Goal: Find specific page/section: Find specific page/section

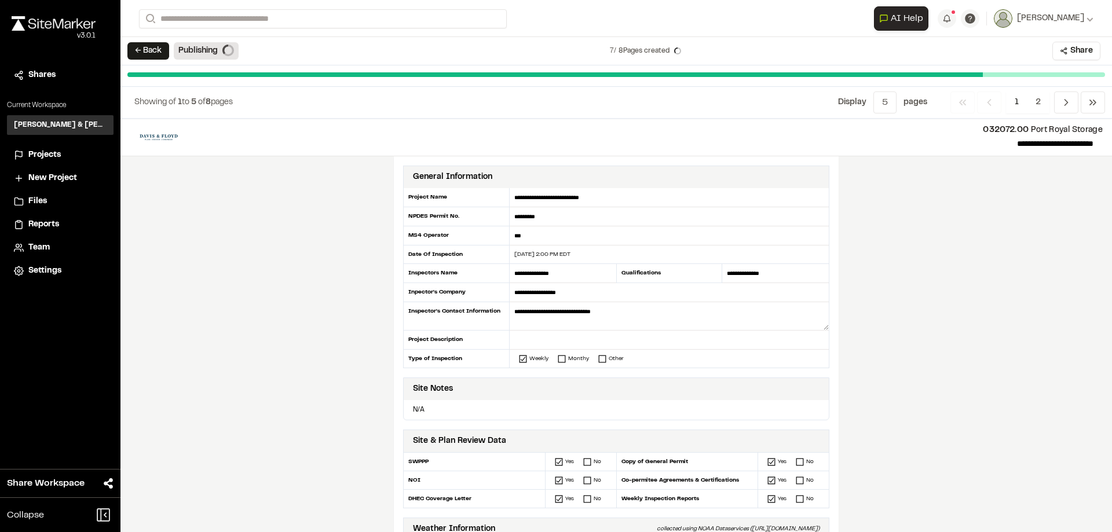
scroll to position [58, 0]
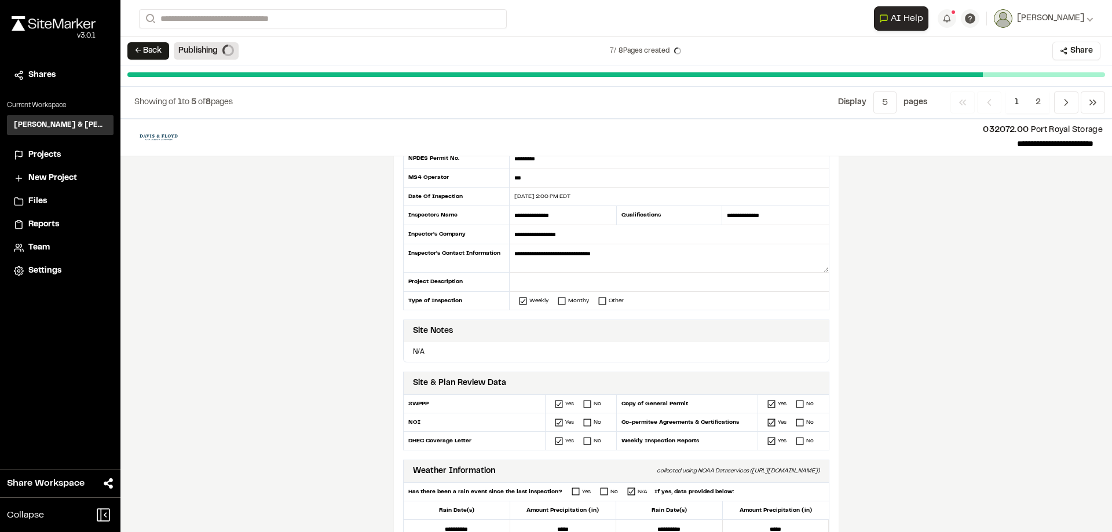
click at [46, 150] on span "Projects" at bounding box center [44, 155] width 32 height 13
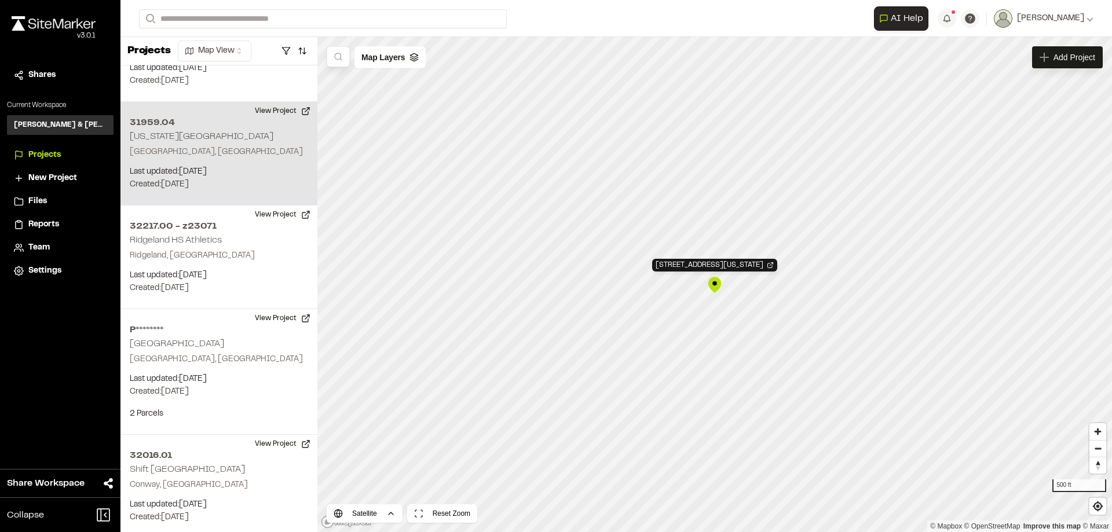
scroll to position [2753, 0]
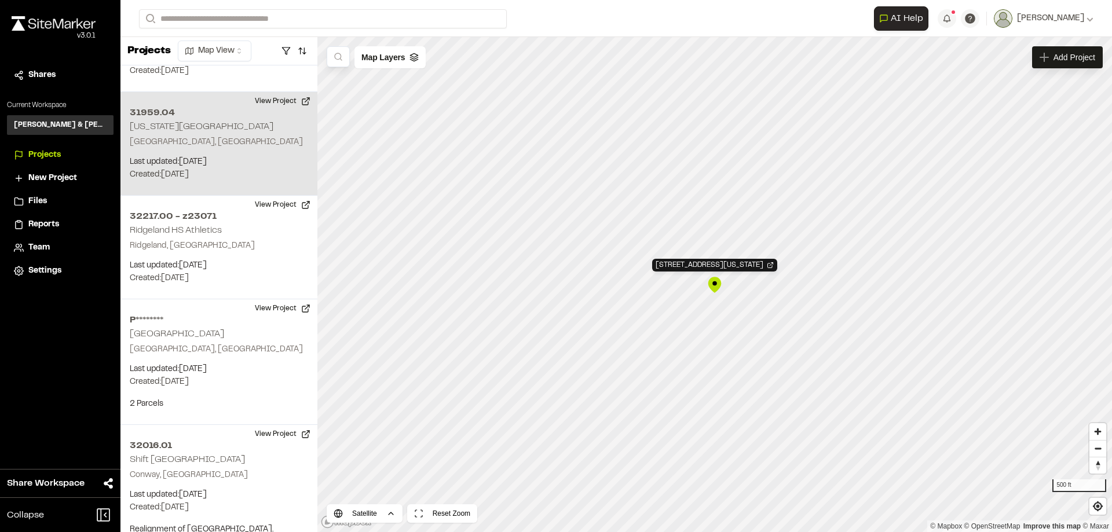
click at [716, 283] on div "31959.04 Washington Street Park" at bounding box center [714, 284] width 17 height 17
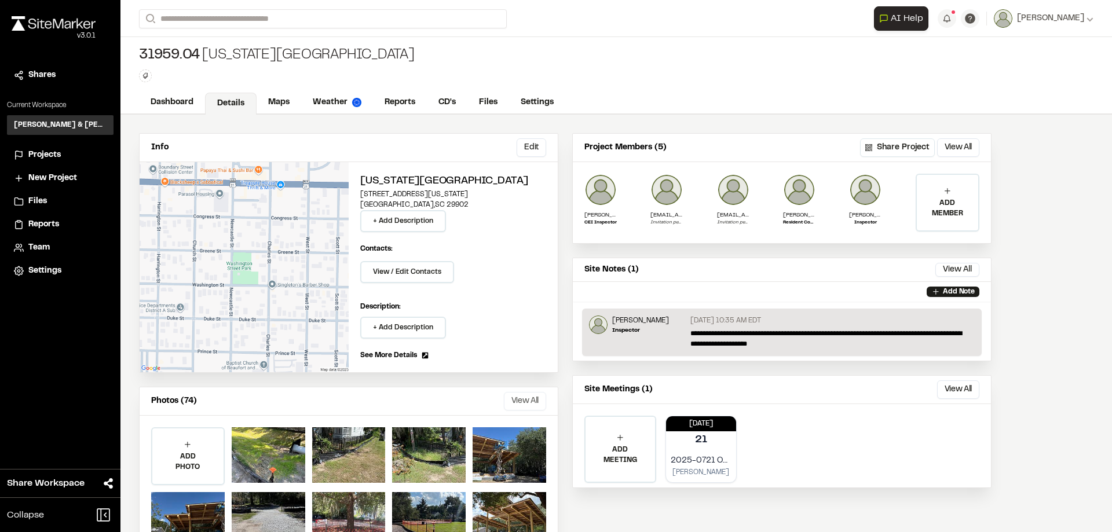
click at [531, 403] on button "View All" at bounding box center [525, 401] width 42 height 19
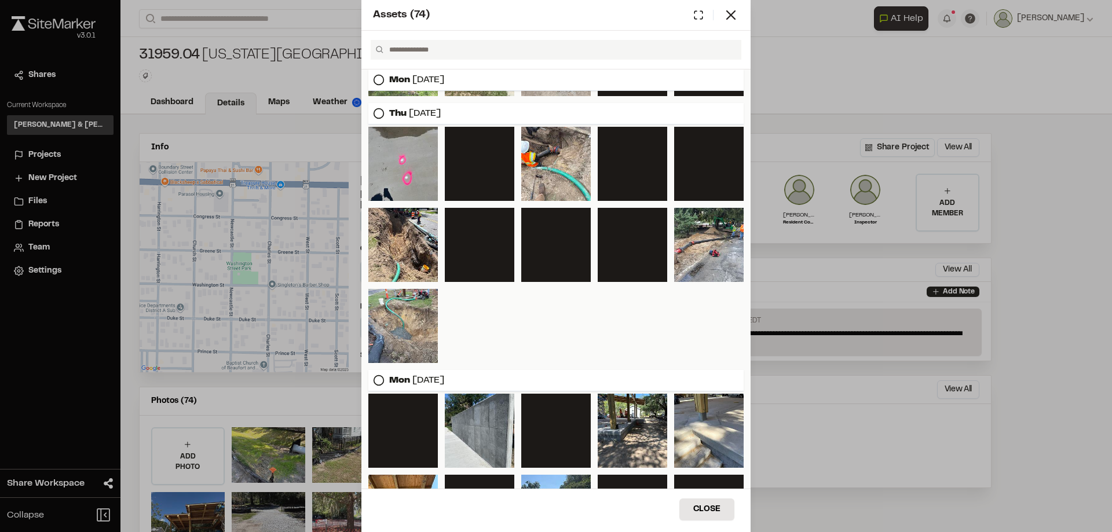
scroll to position [984, 0]
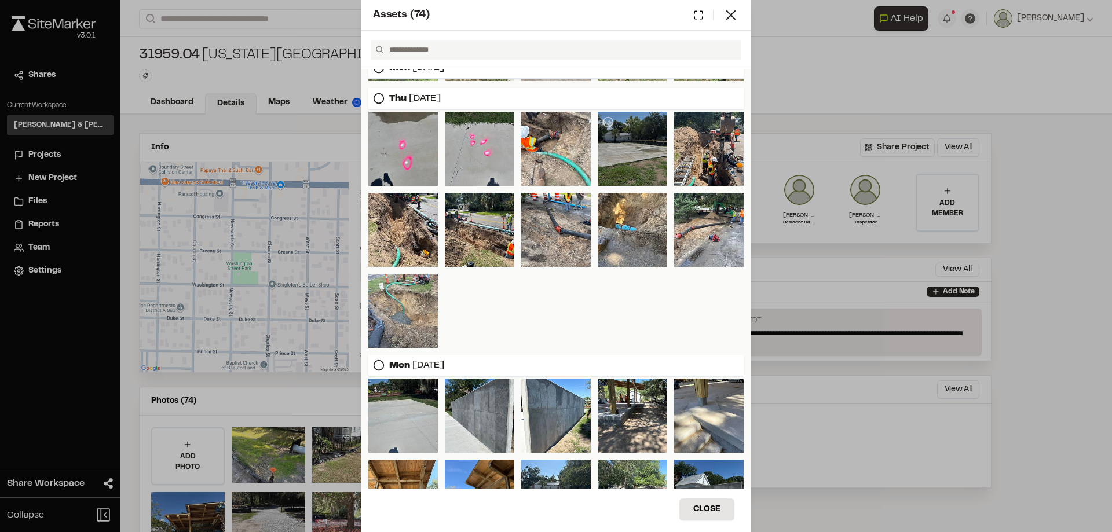
click at [636, 151] on div at bounding box center [631, 149] width 69 height 74
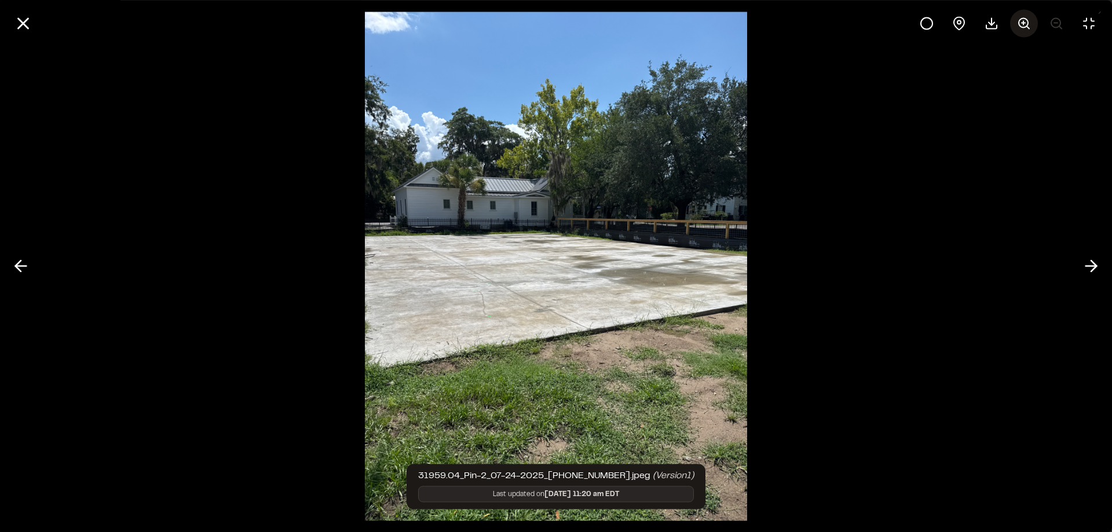
click at [1026, 26] on line at bounding box center [1027, 27] width 2 height 2
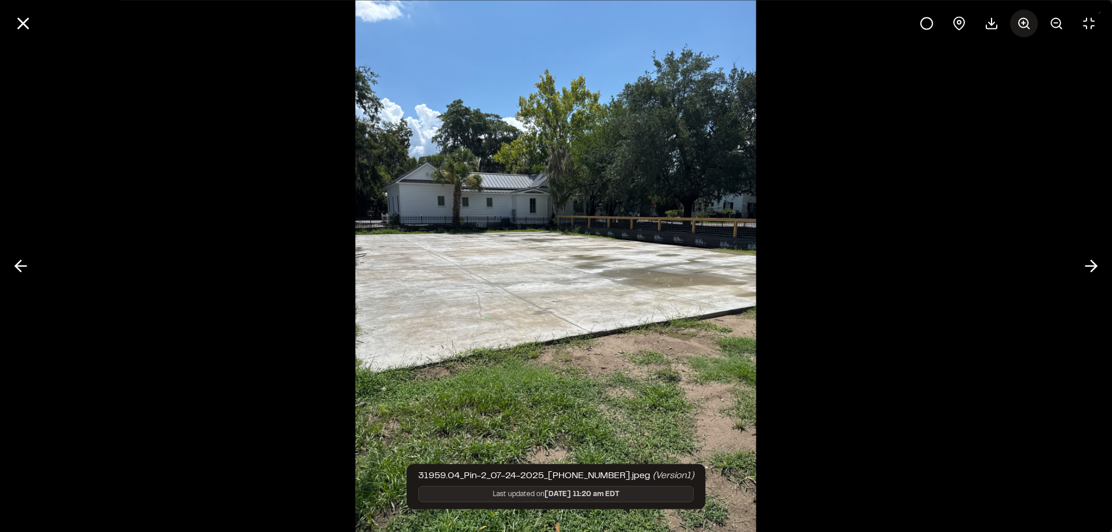
click at [1026, 26] on line at bounding box center [1027, 27] width 2 height 2
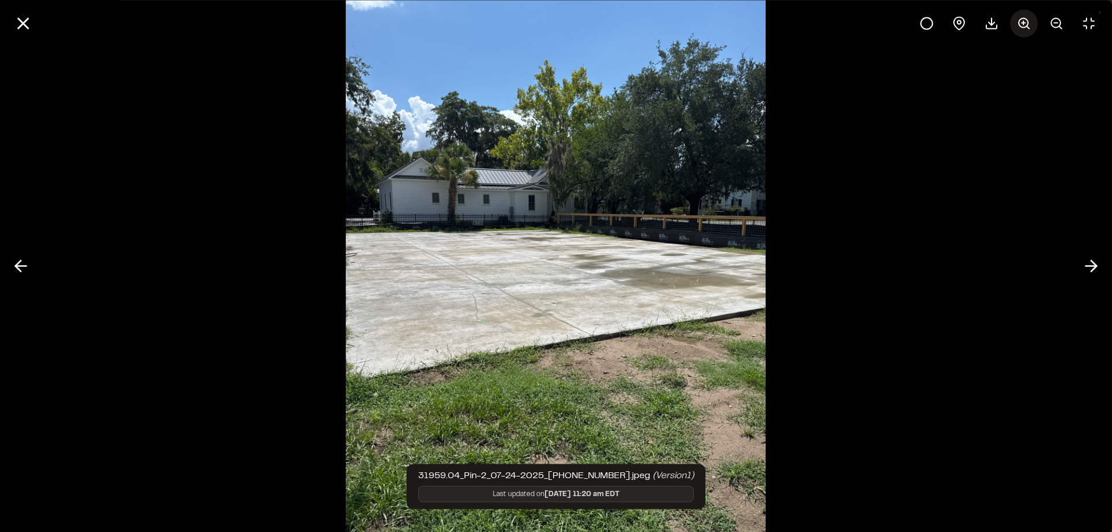
click at [1026, 26] on line at bounding box center [1027, 27] width 2 height 2
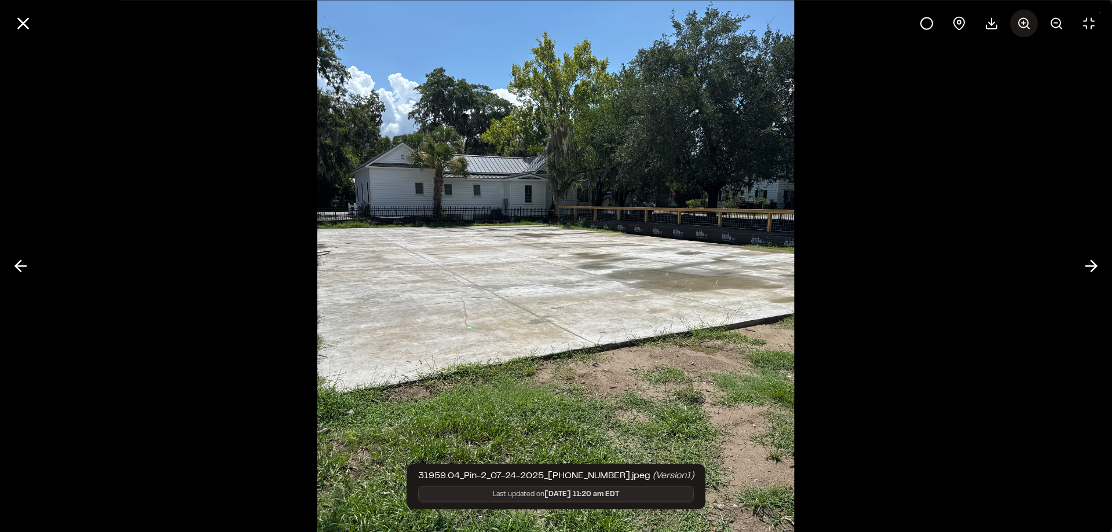
click at [1026, 26] on line at bounding box center [1027, 27] width 2 height 2
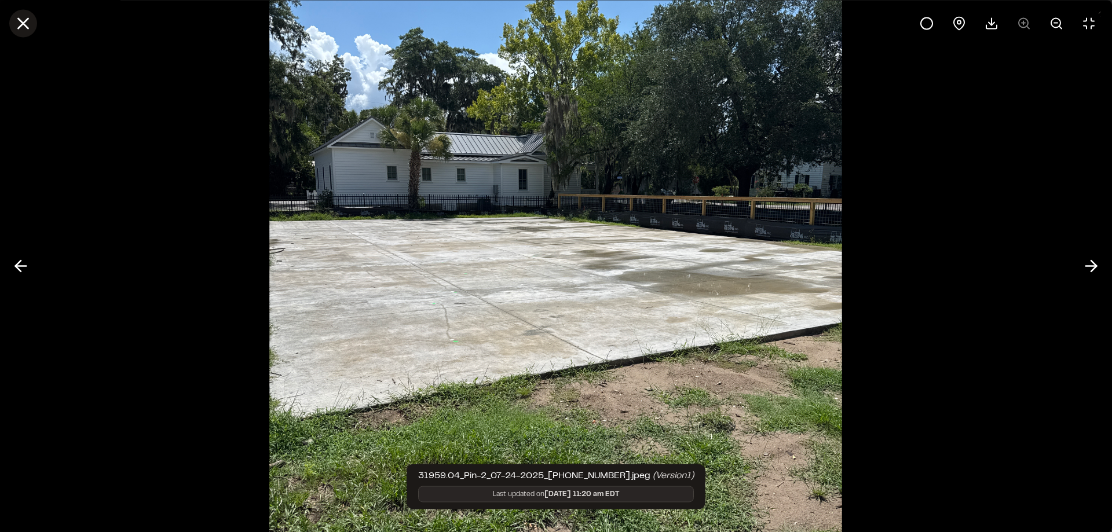
click at [24, 28] on icon at bounding box center [23, 23] width 20 height 20
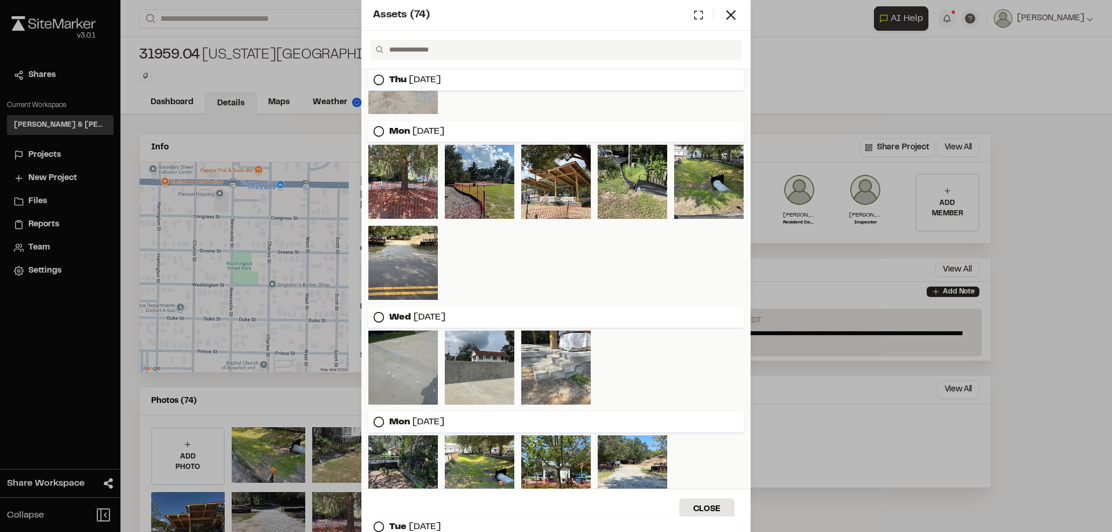
scroll to position [116, 0]
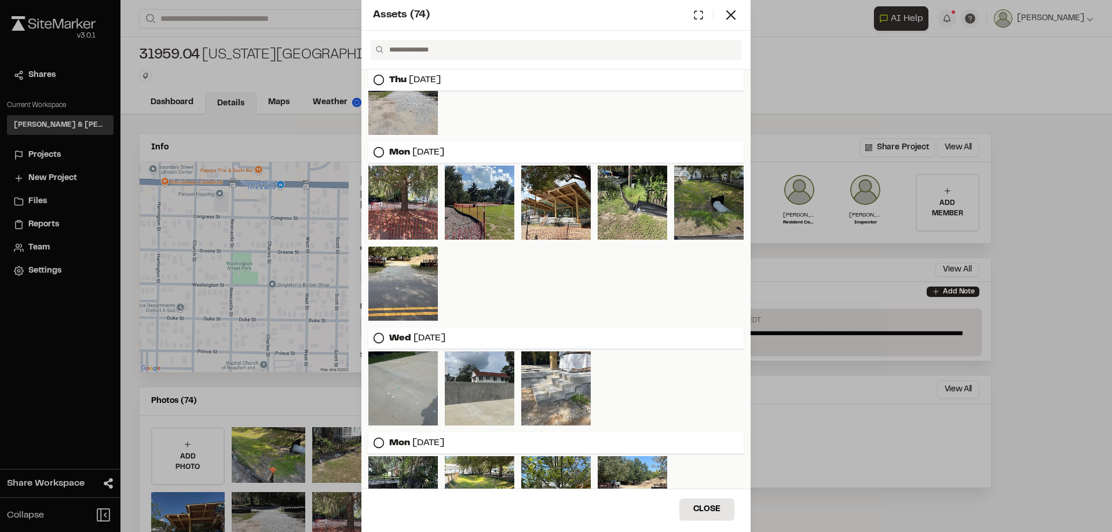
click at [702, 205] on div at bounding box center [708, 203] width 69 height 74
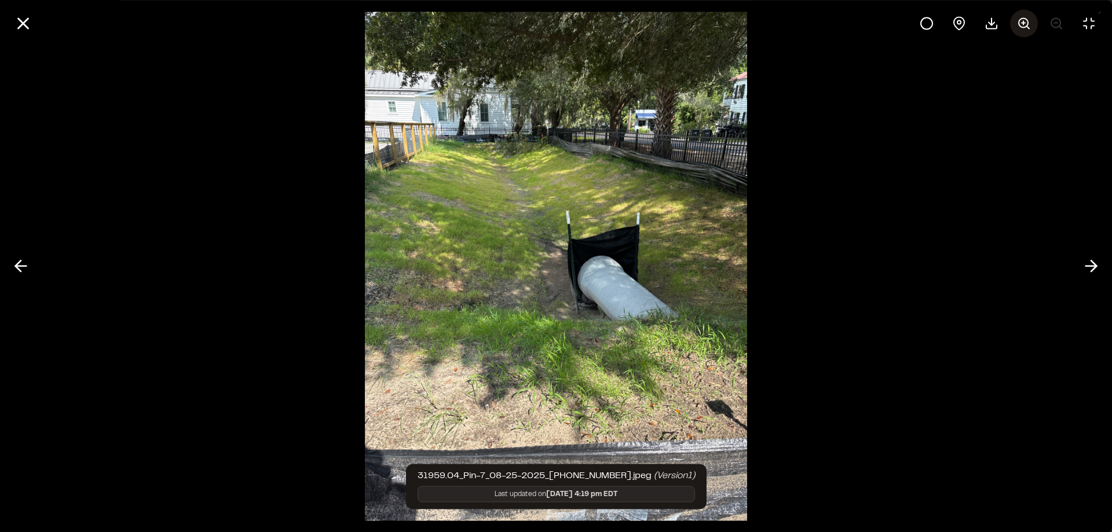
click at [1021, 26] on icon at bounding box center [1024, 23] width 14 height 14
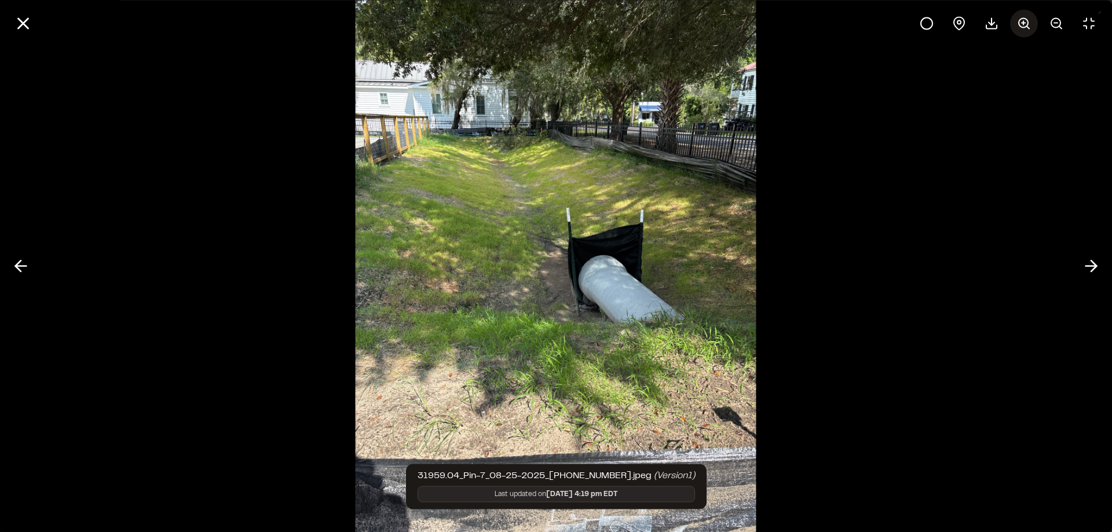
click at [1021, 26] on icon at bounding box center [1024, 23] width 14 height 14
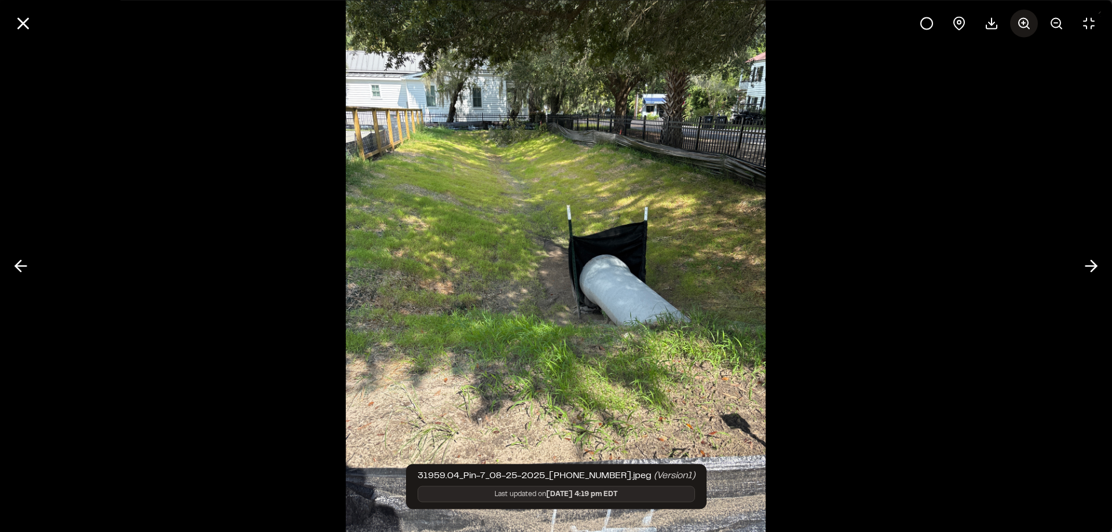
click at [1021, 26] on icon at bounding box center [1024, 23] width 14 height 14
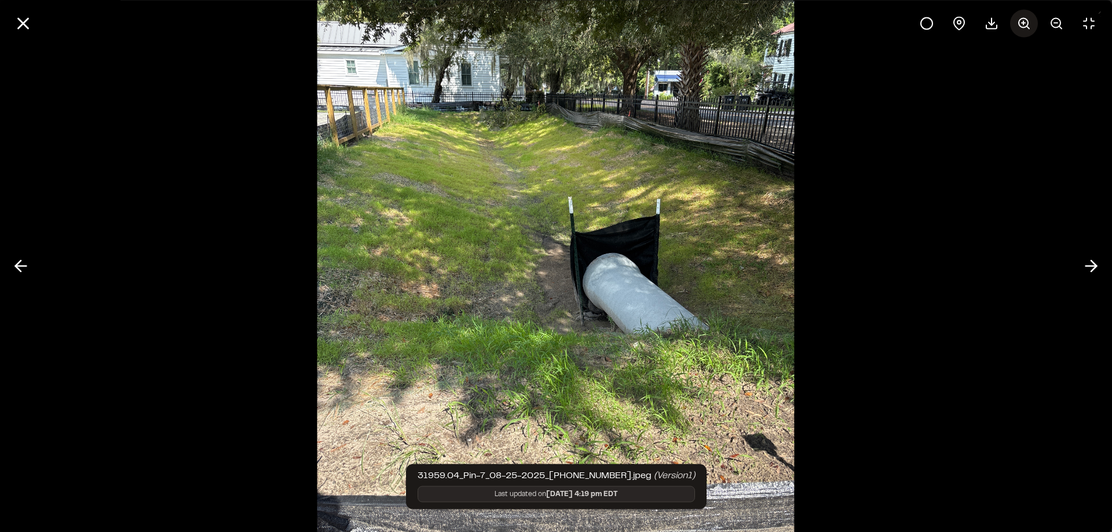
click at [1021, 26] on icon at bounding box center [1024, 23] width 14 height 14
